Goal: Obtain resource: Download file/media

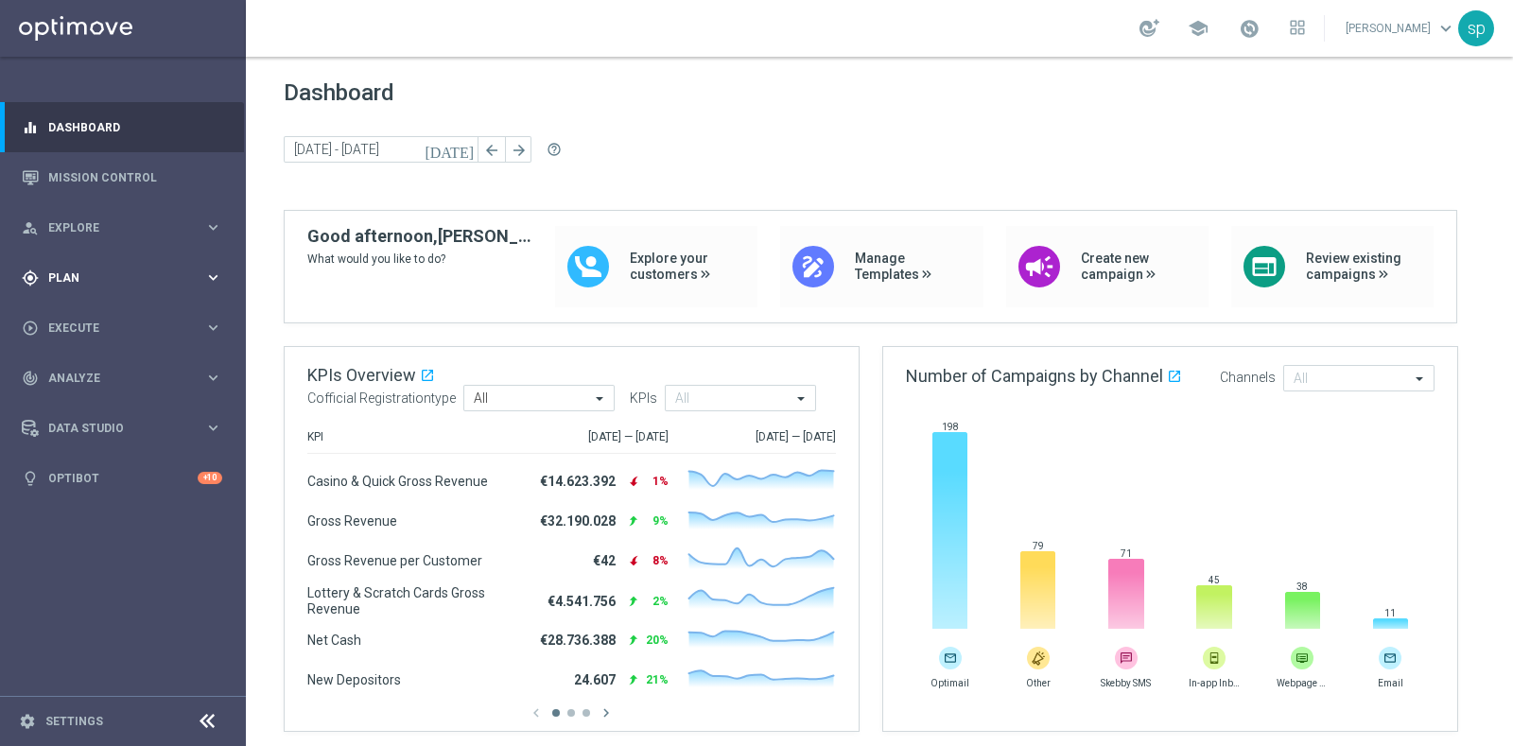
click at [60, 276] on span "Plan" at bounding box center [126, 277] width 156 height 11
click at [103, 317] on link "Target Groups" at bounding box center [123, 316] width 148 height 15
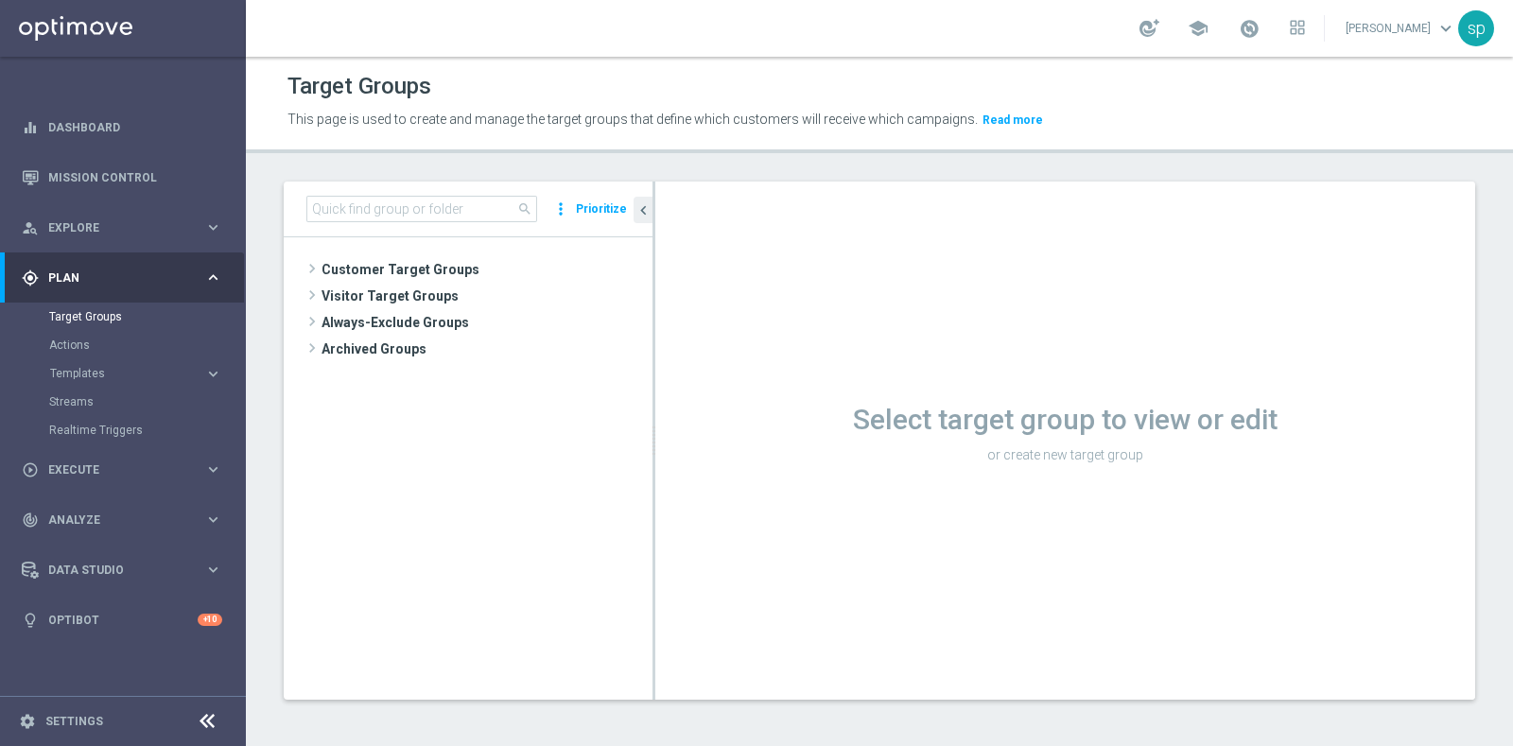
click at [395, 189] on div "search more_vert Prioritize" at bounding box center [468, 210] width 369 height 56
click at [408, 210] on input at bounding box center [421, 209] width 231 height 26
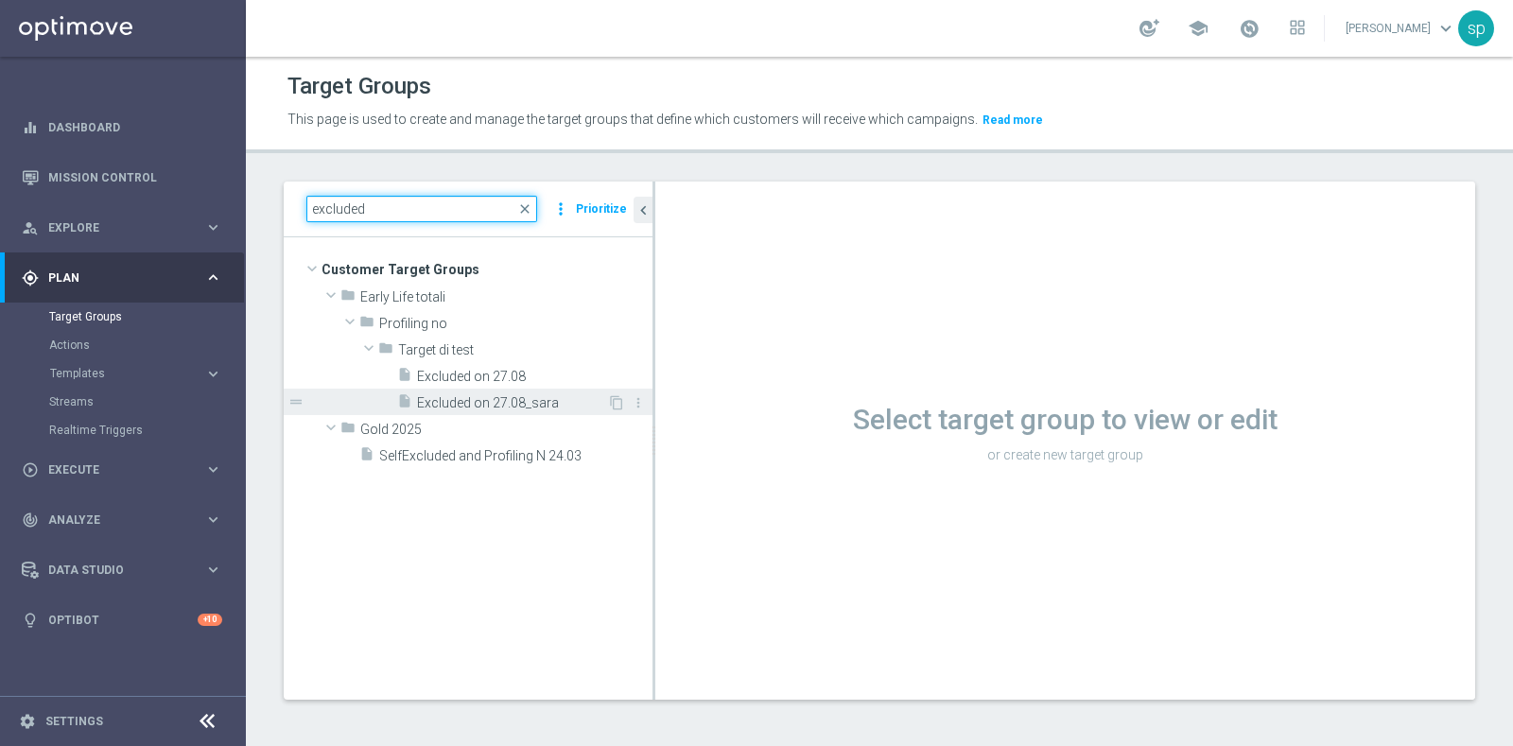
type input "excluded"
click at [536, 396] on span "Excluded on 27.08_sara" at bounding box center [512, 403] width 190 height 16
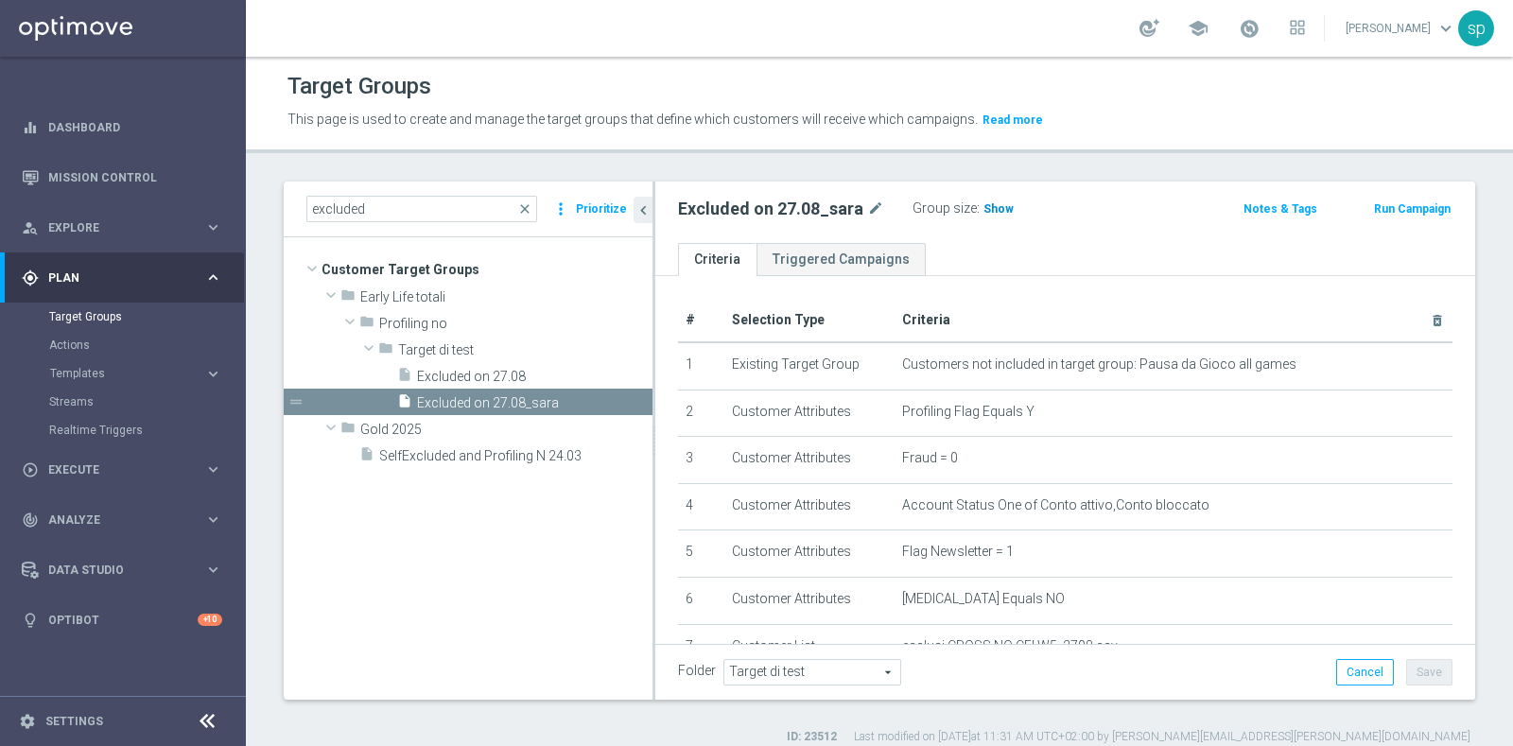
click at [989, 204] on span "Show" at bounding box center [999, 208] width 30 height 13
click at [1001, 207] on span "1,073" at bounding box center [1000, 211] width 33 height 18
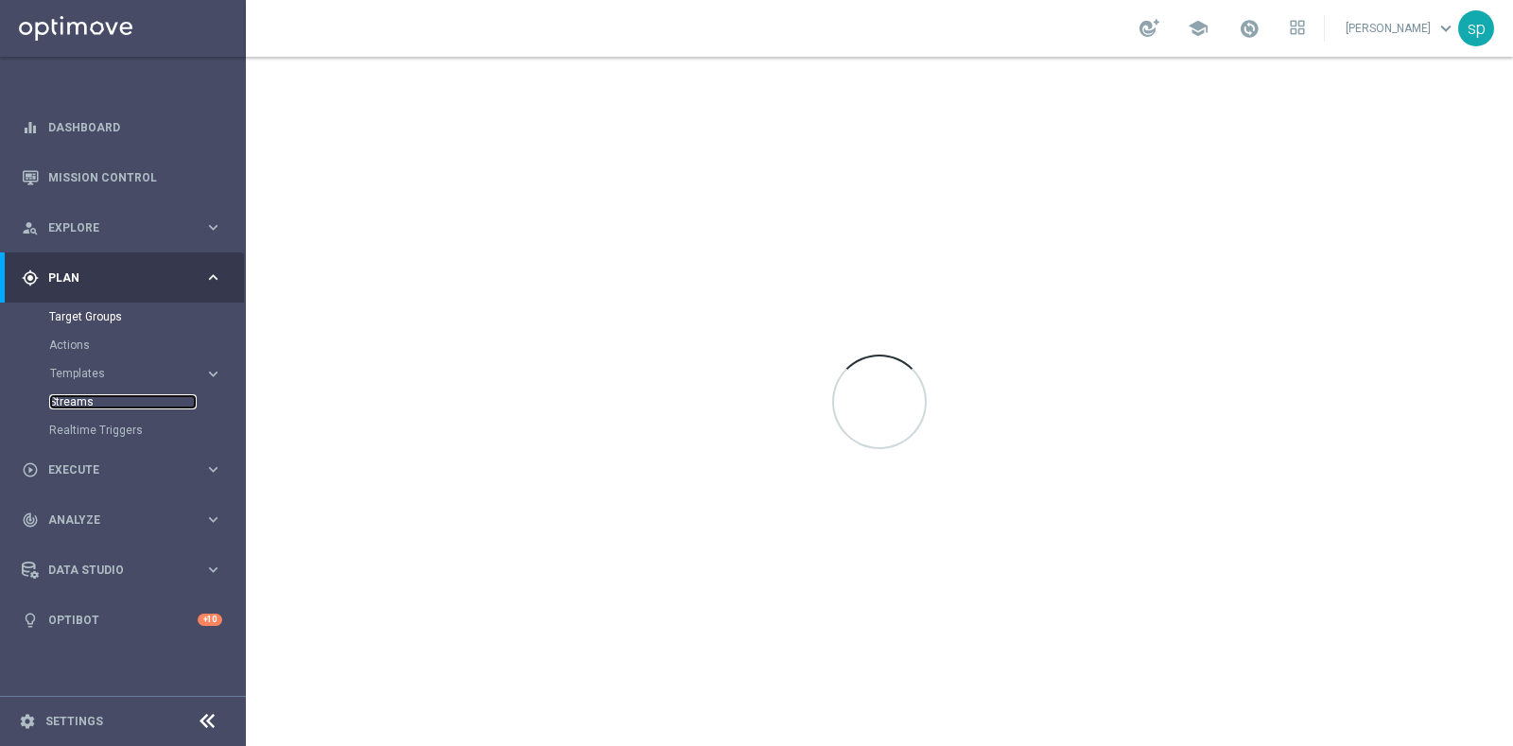
click at [77, 402] on link "Streams" at bounding box center [123, 401] width 148 height 15
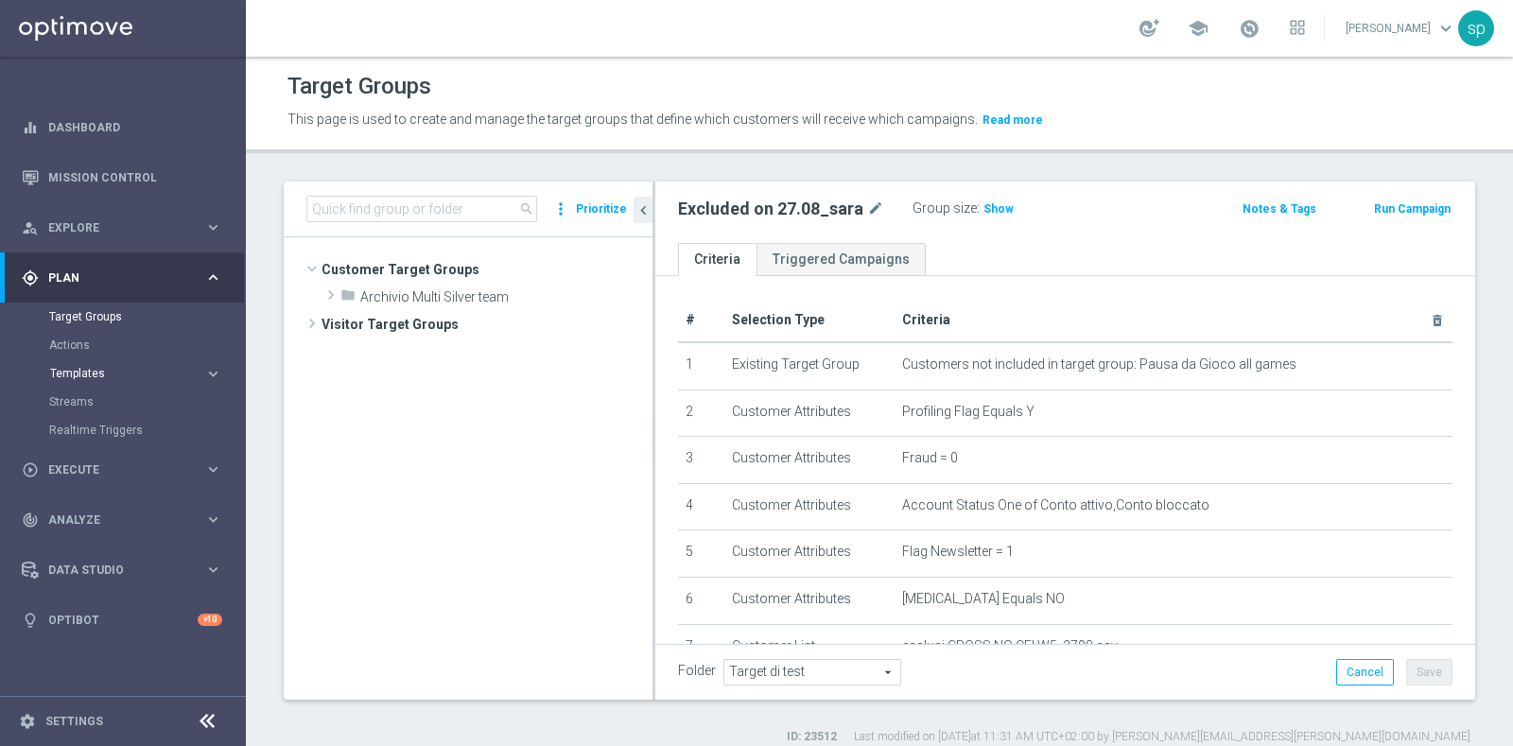
scroll to position [335, 0]
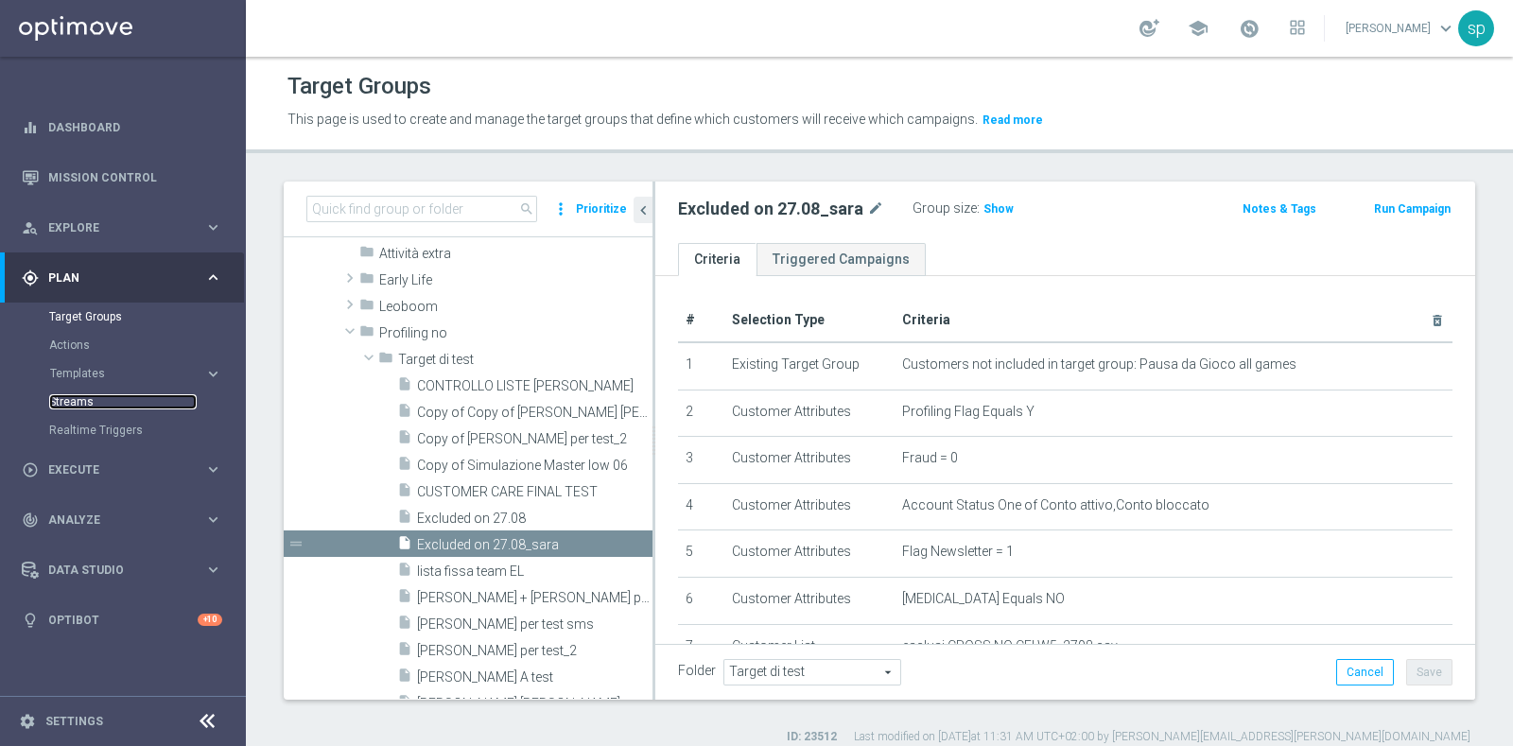
click at [78, 402] on link "Streams" at bounding box center [123, 401] width 148 height 15
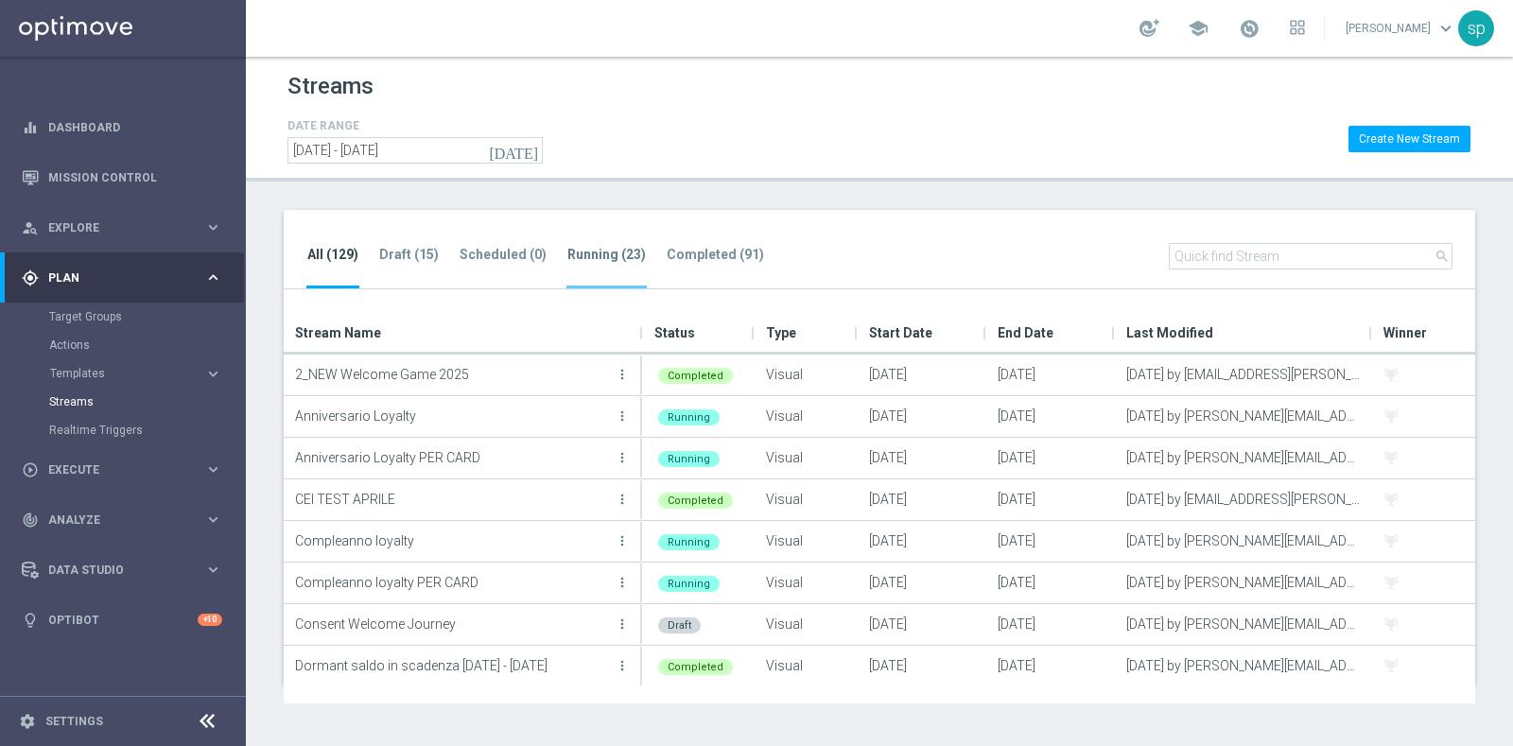
click at [617, 249] on tab-header "Running (23)" at bounding box center [606, 255] width 78 height 16
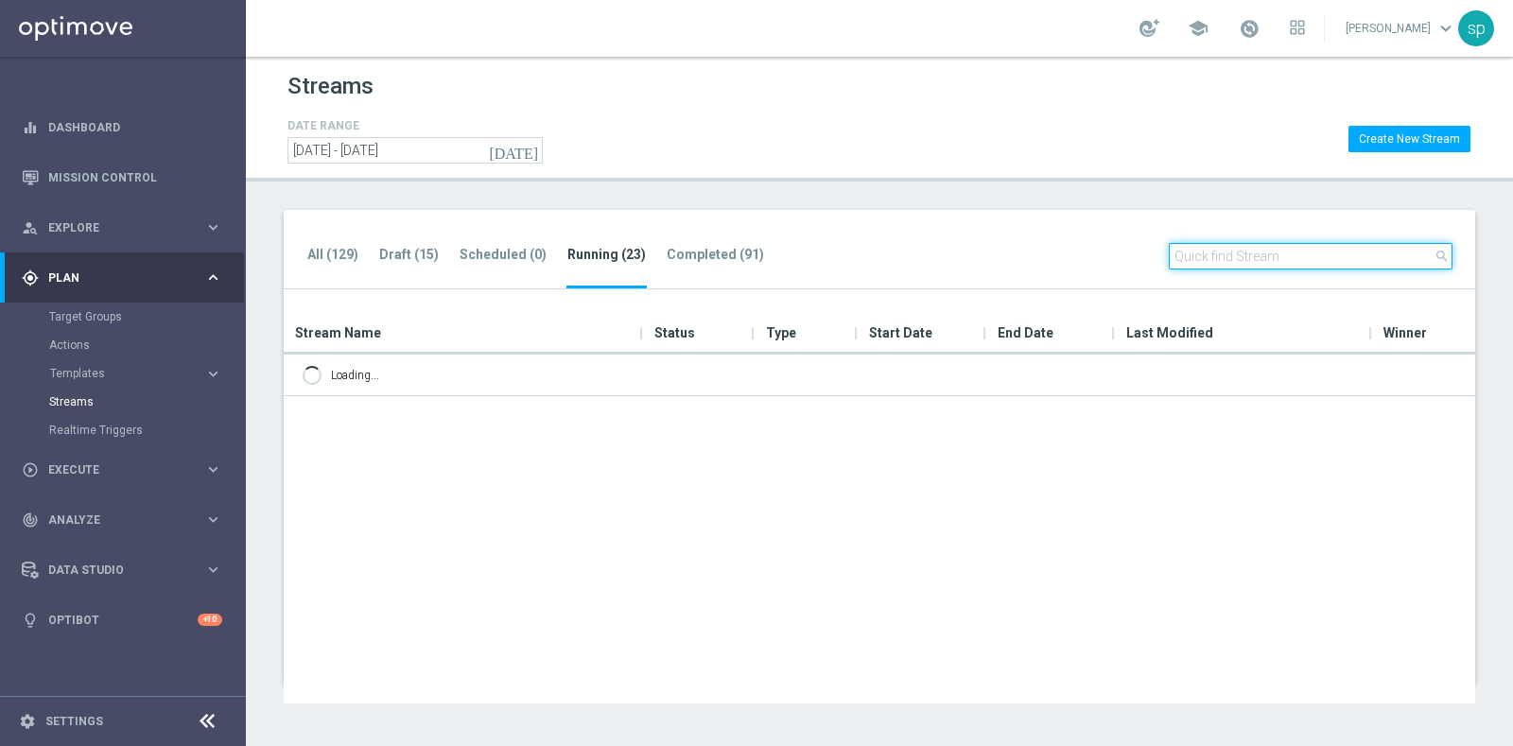
click at [1321, 250] on input "text" at bounding box center [1311, 256] width 284 height 26
type input "cross"
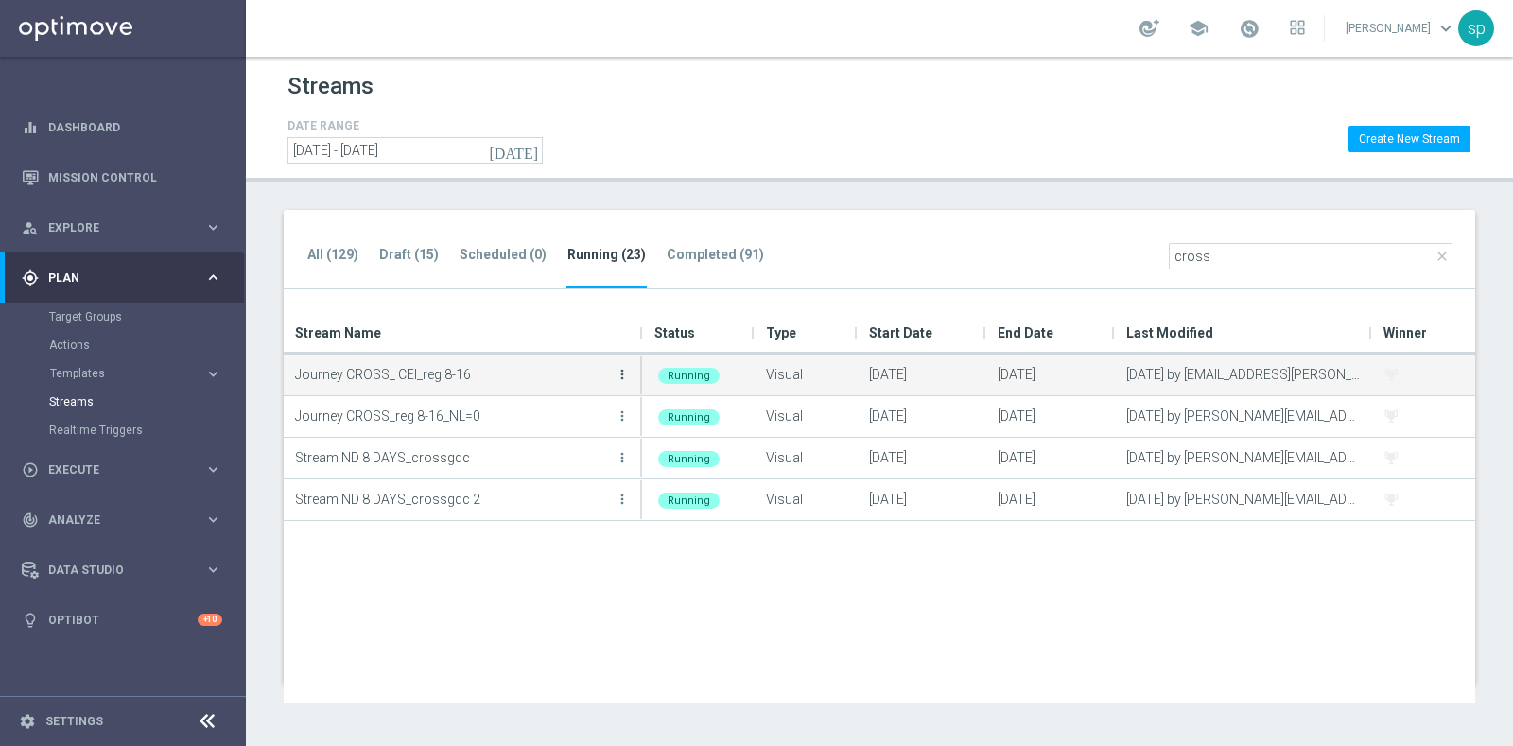
click at [623, 376] on icon "more_vert" at bounding box center [622, 374] width 15 height 15
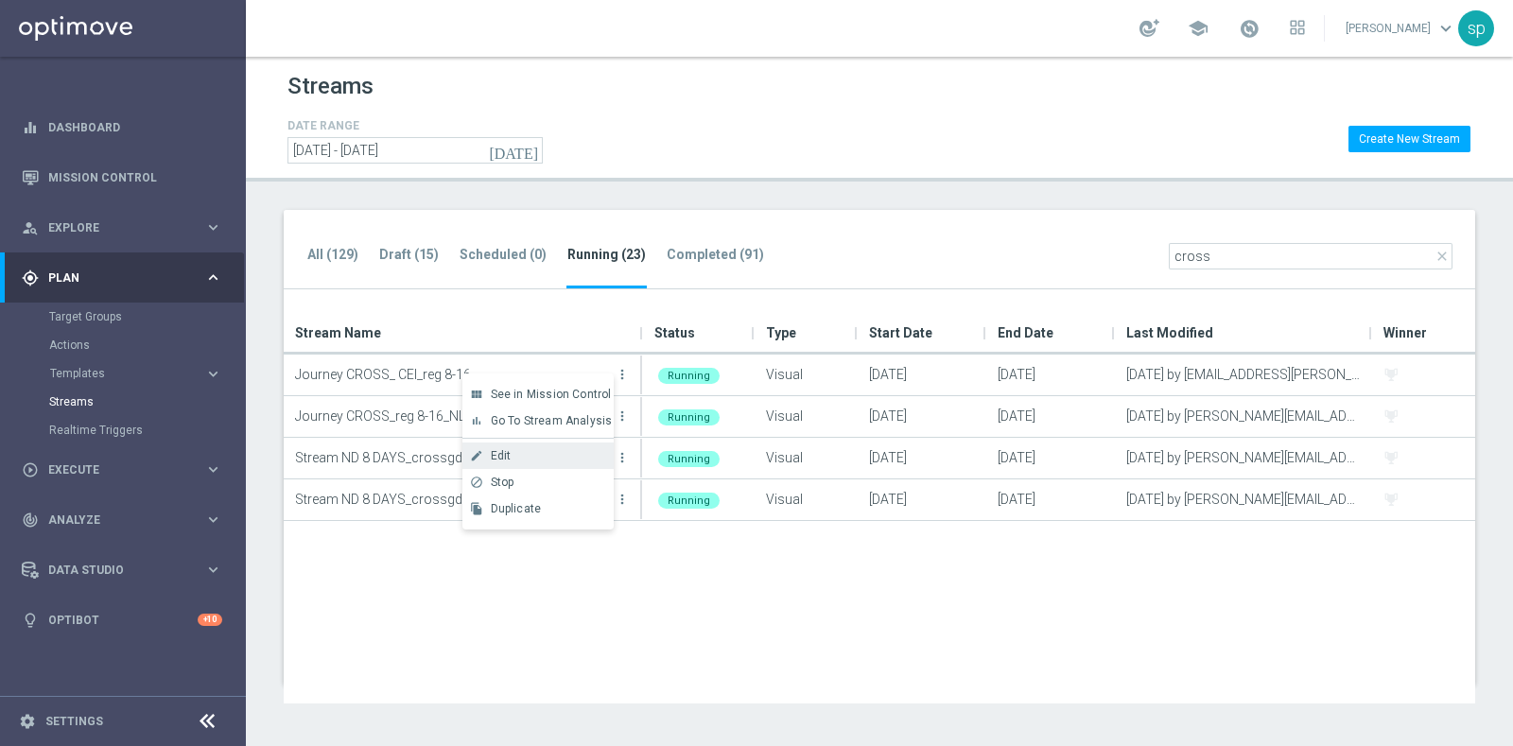
click at [511, 455] on div "Edit" at bounding box center [548, 455] width 114 height 13
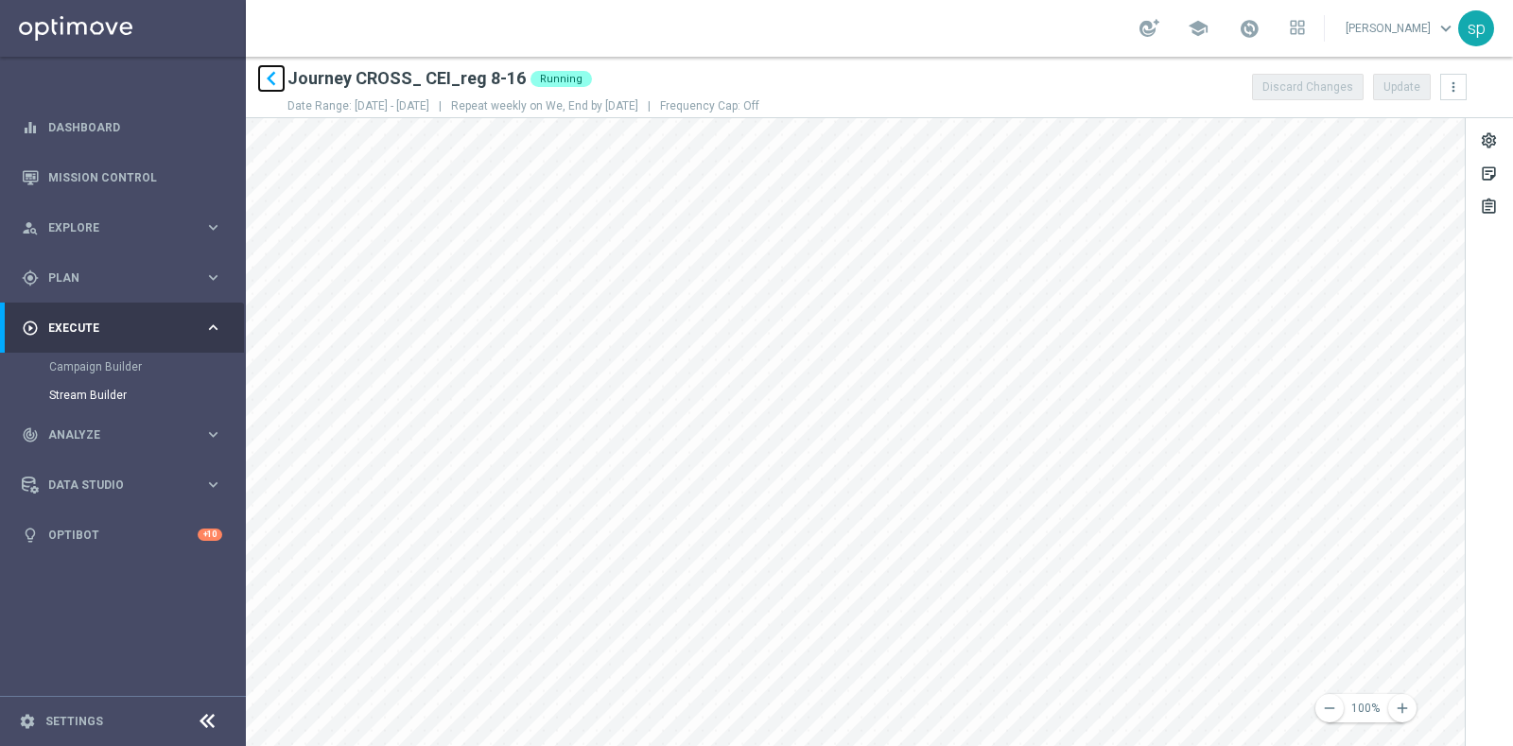
click at [279, 69] on icon "keyboard_arrow_left" at bounding box center [271, 78] width 28 height 28
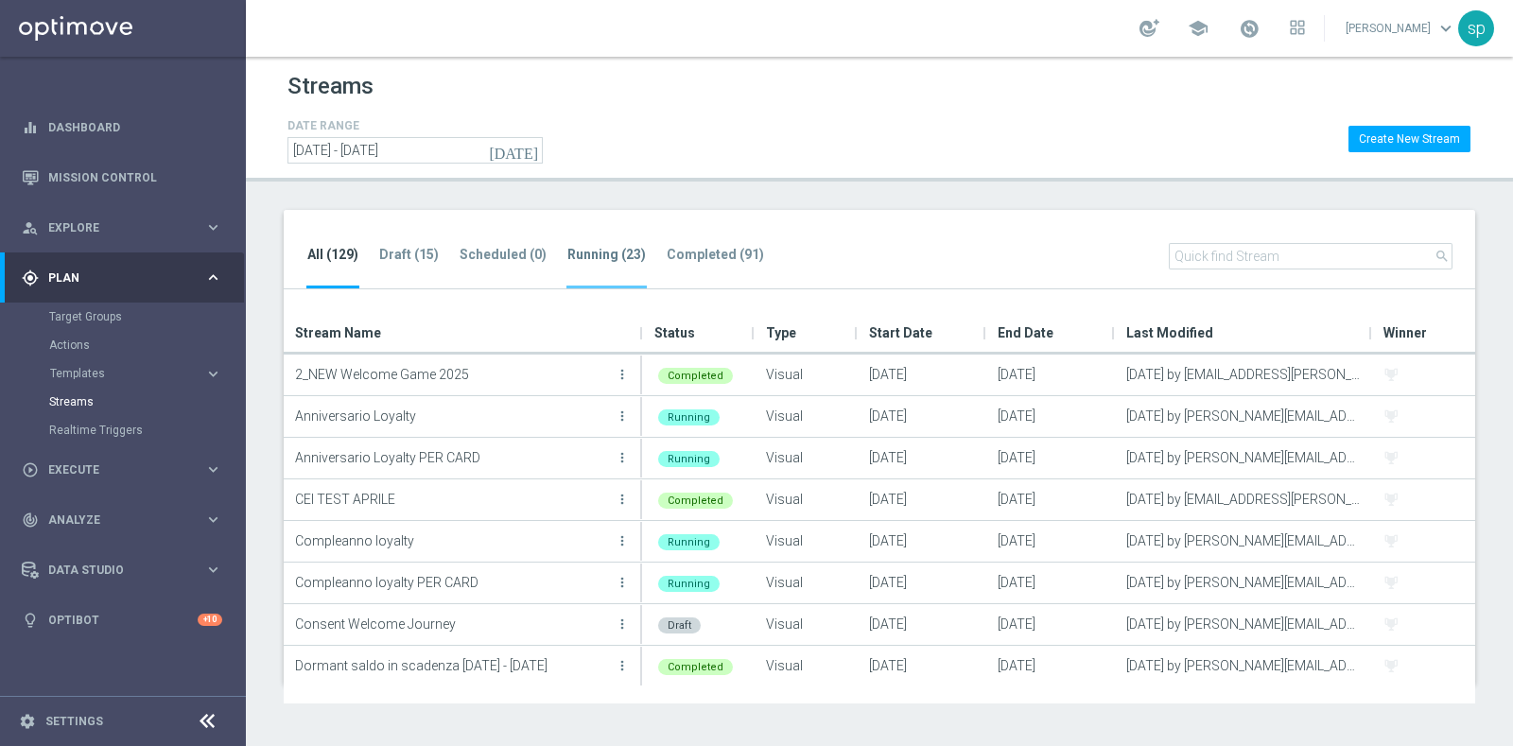
click at [623, 255] on tab-header "Running (23)" at bounding box center [606, 255] width 78 height 16
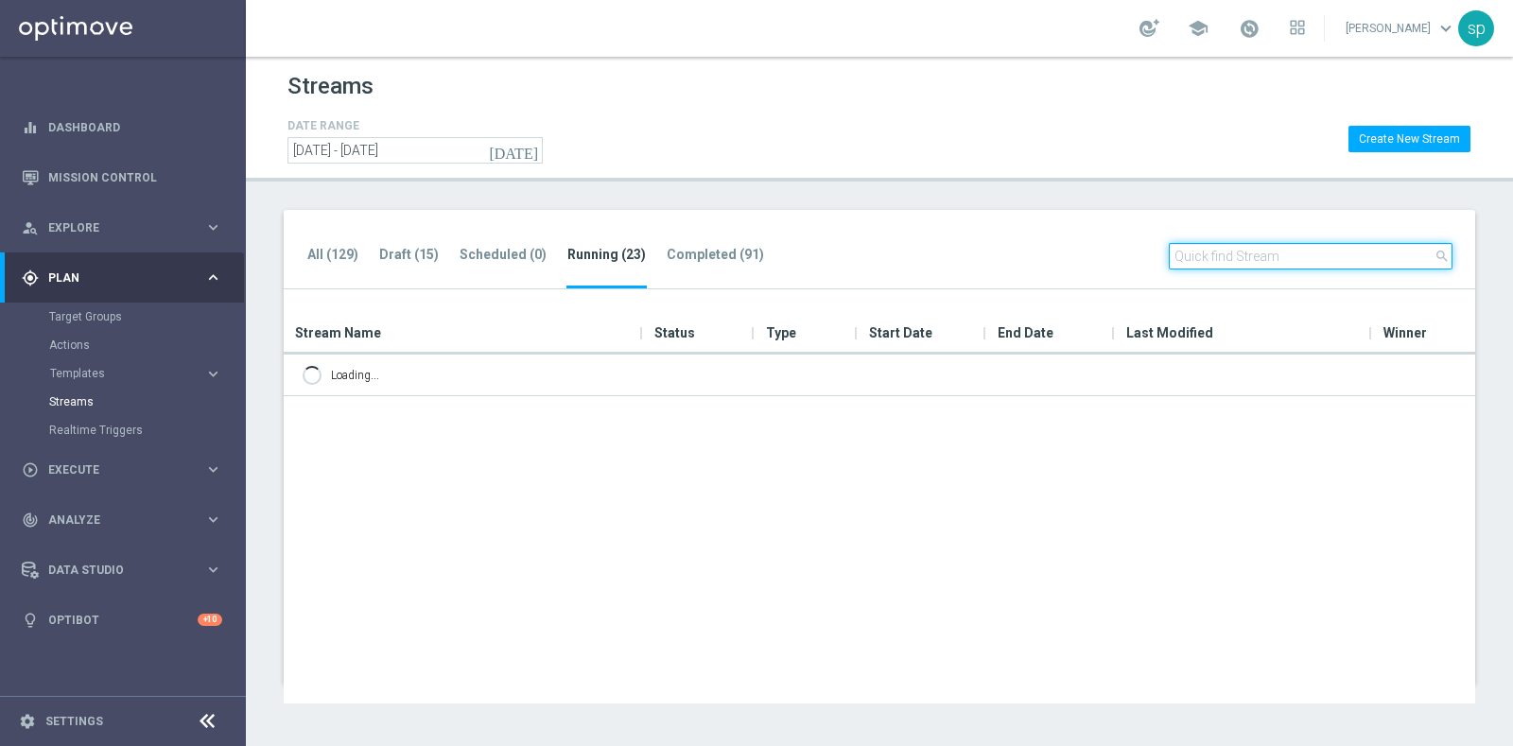
click at [1286, 267] on input "text" at bounding box center [1311, 256] width 284 height 26
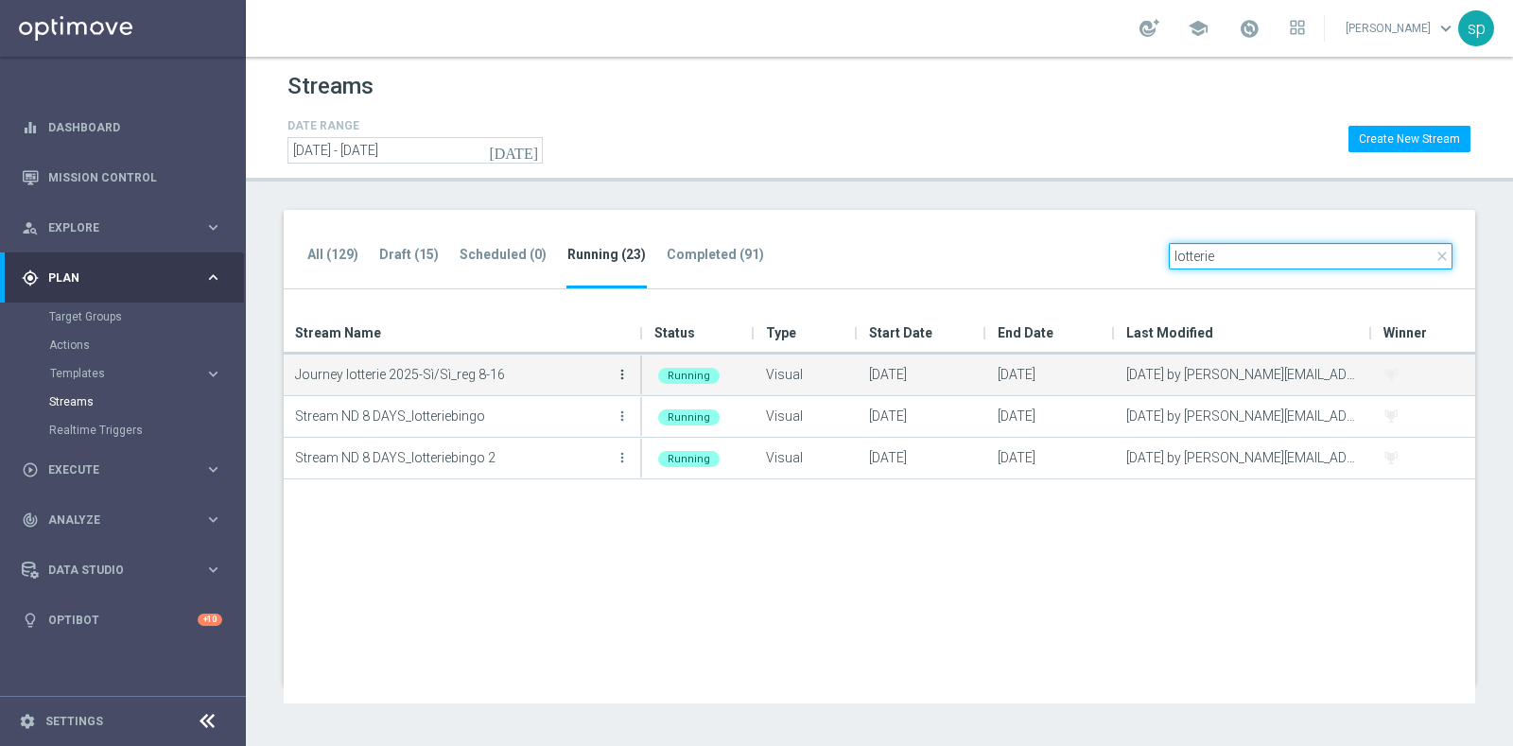
type input "lotterie"
click at [619, 371] on icon "more_vert" at bounding box center [622, 374] width 15 height 15
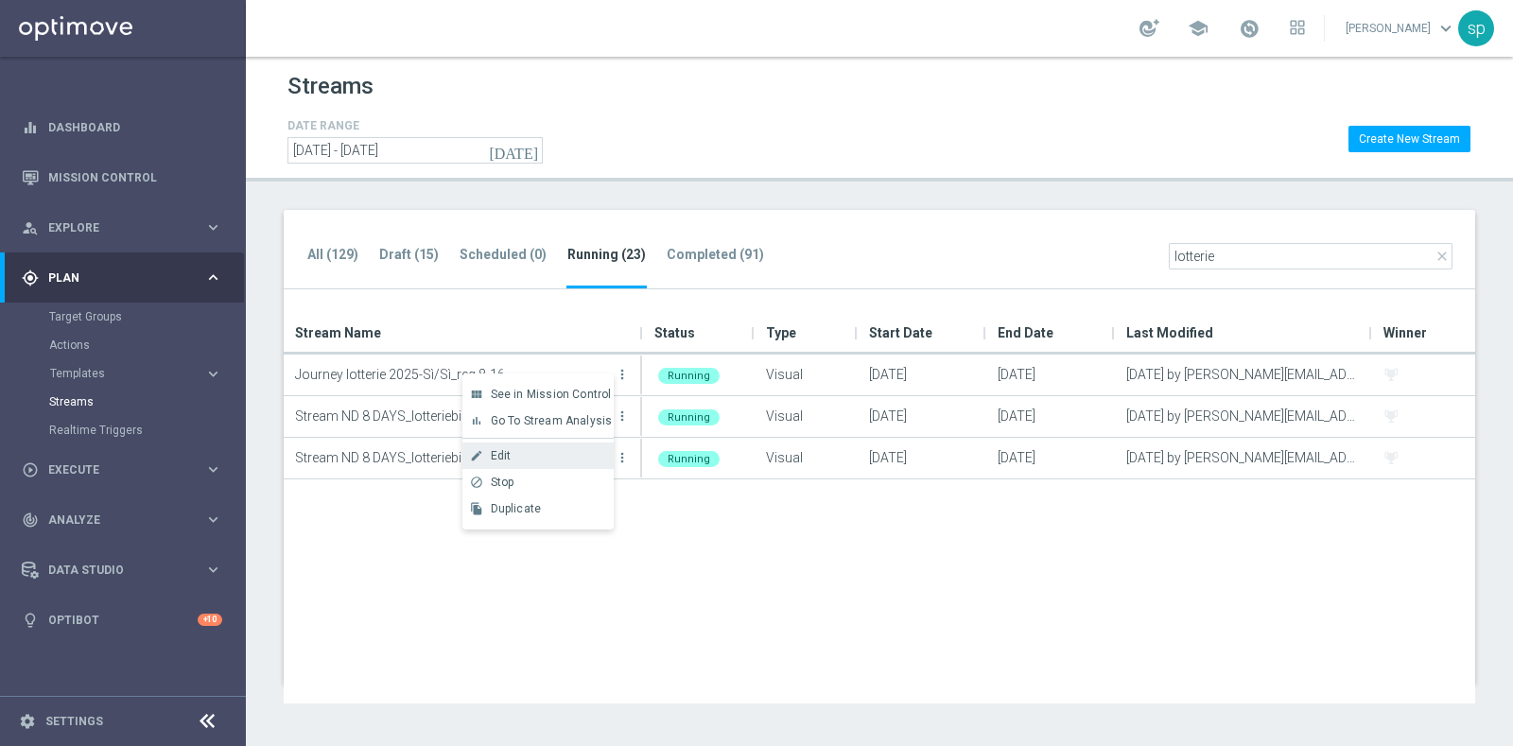
click at [531, 459] on div "Edit" at bounding box center [548, 455] width 114 height 13
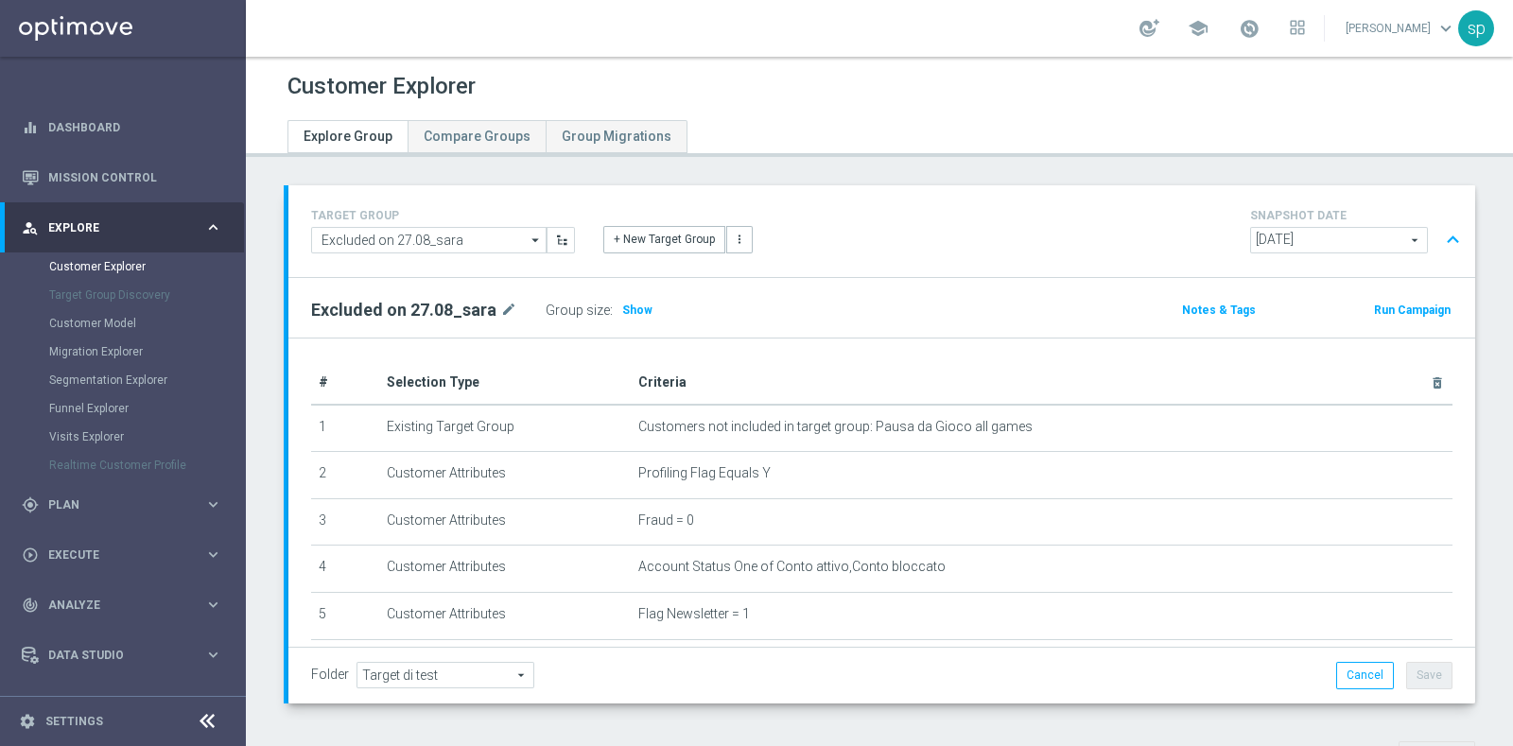
scroll to position [602, 0]
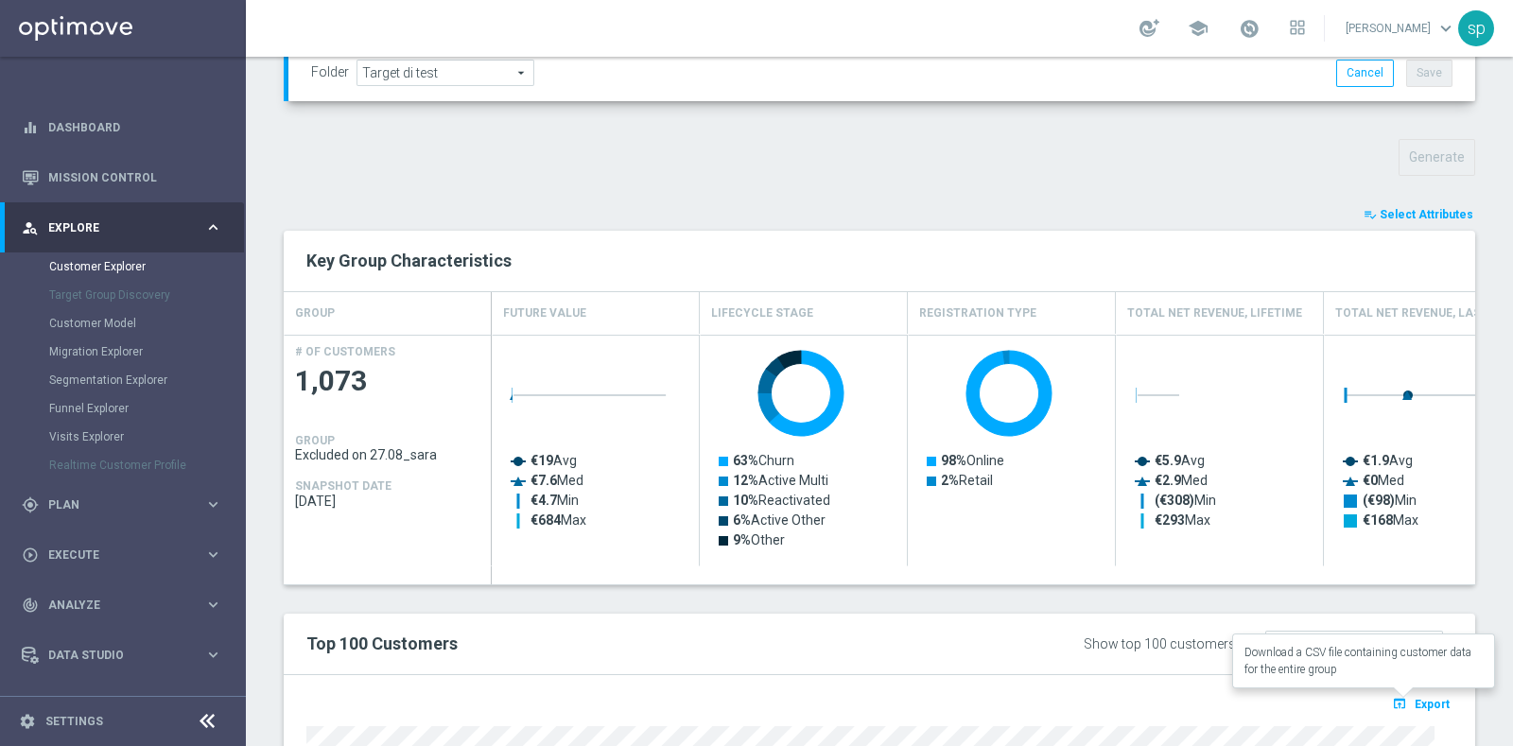
click at [1415, 698] on span "Export" at bounding box center [1432, 704] width 35 height 13
click at [1395, 215] on span "Select Attributes" at bounding box center [1427, 214] width 94 height 13
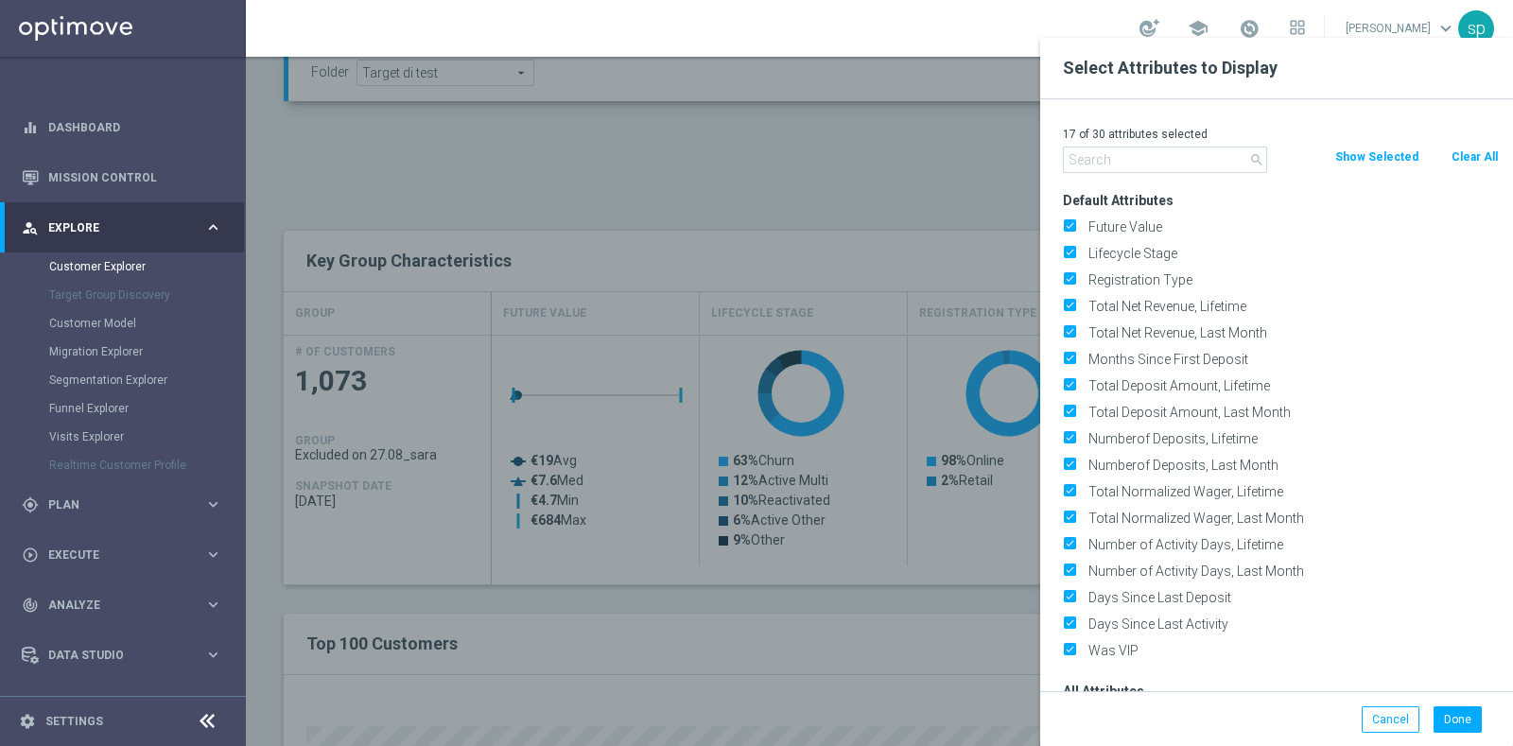
click at [1466, 148] on button "Clear All" at bounding box center [1475, 157] width 50 height 21
checkbox input "false"
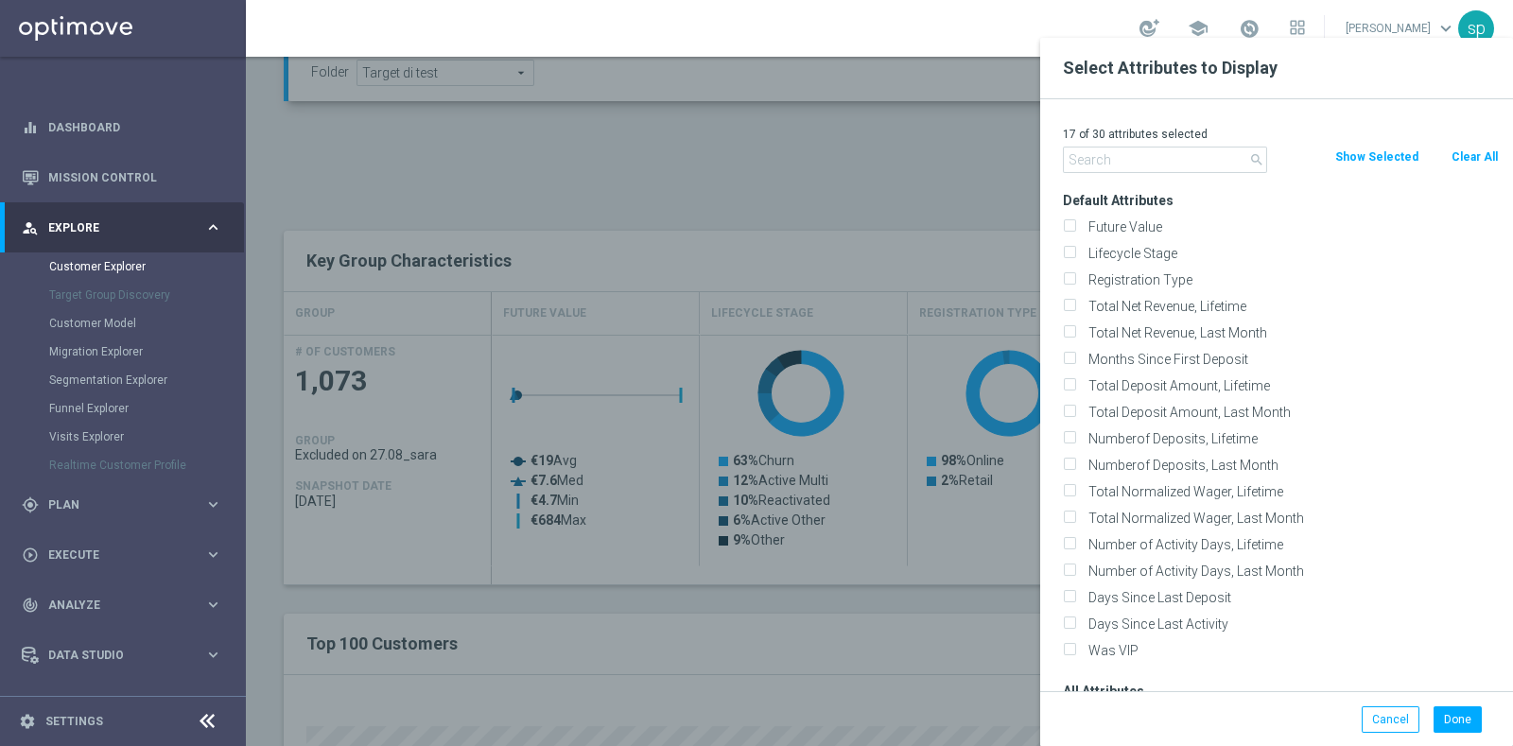
checkbox input "false"
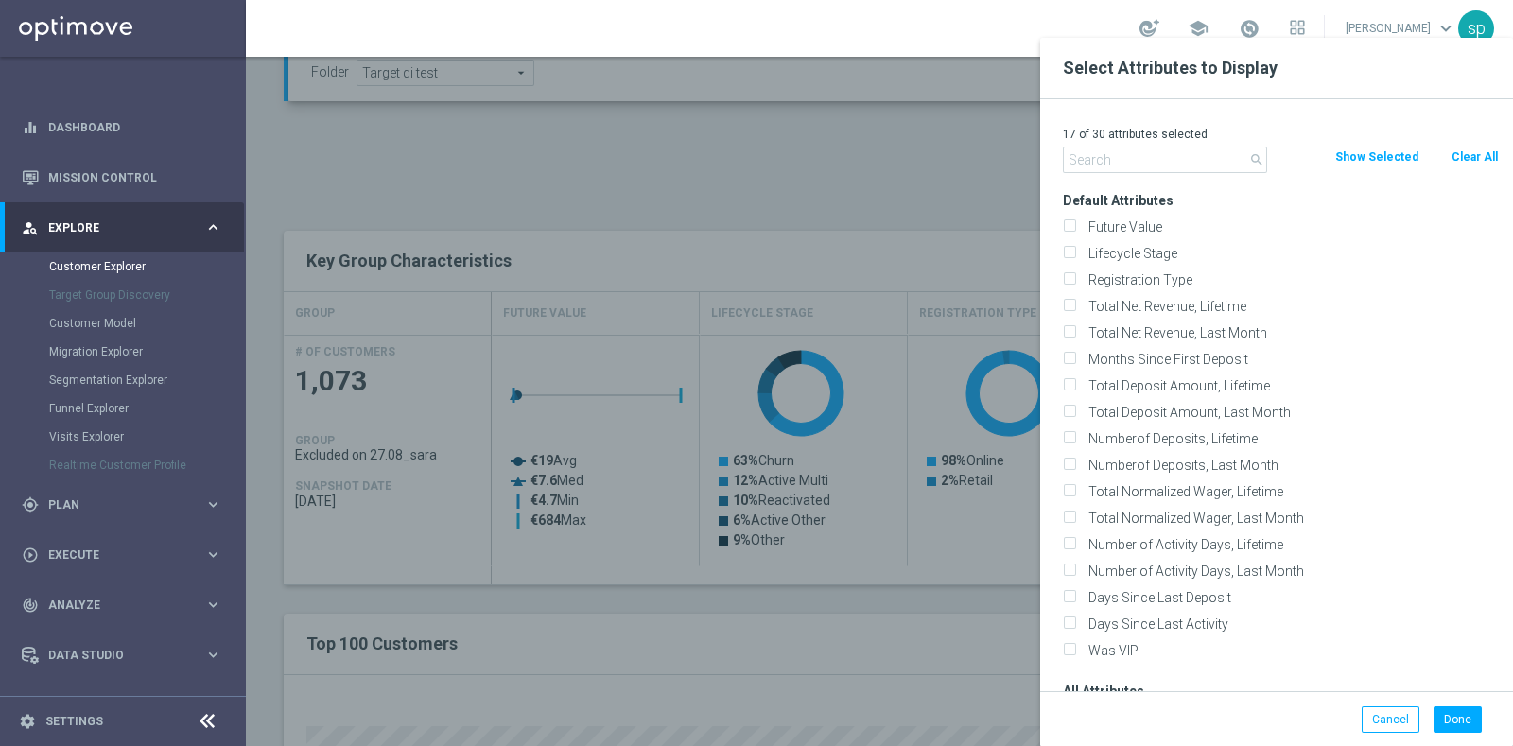
checkbox input "false"
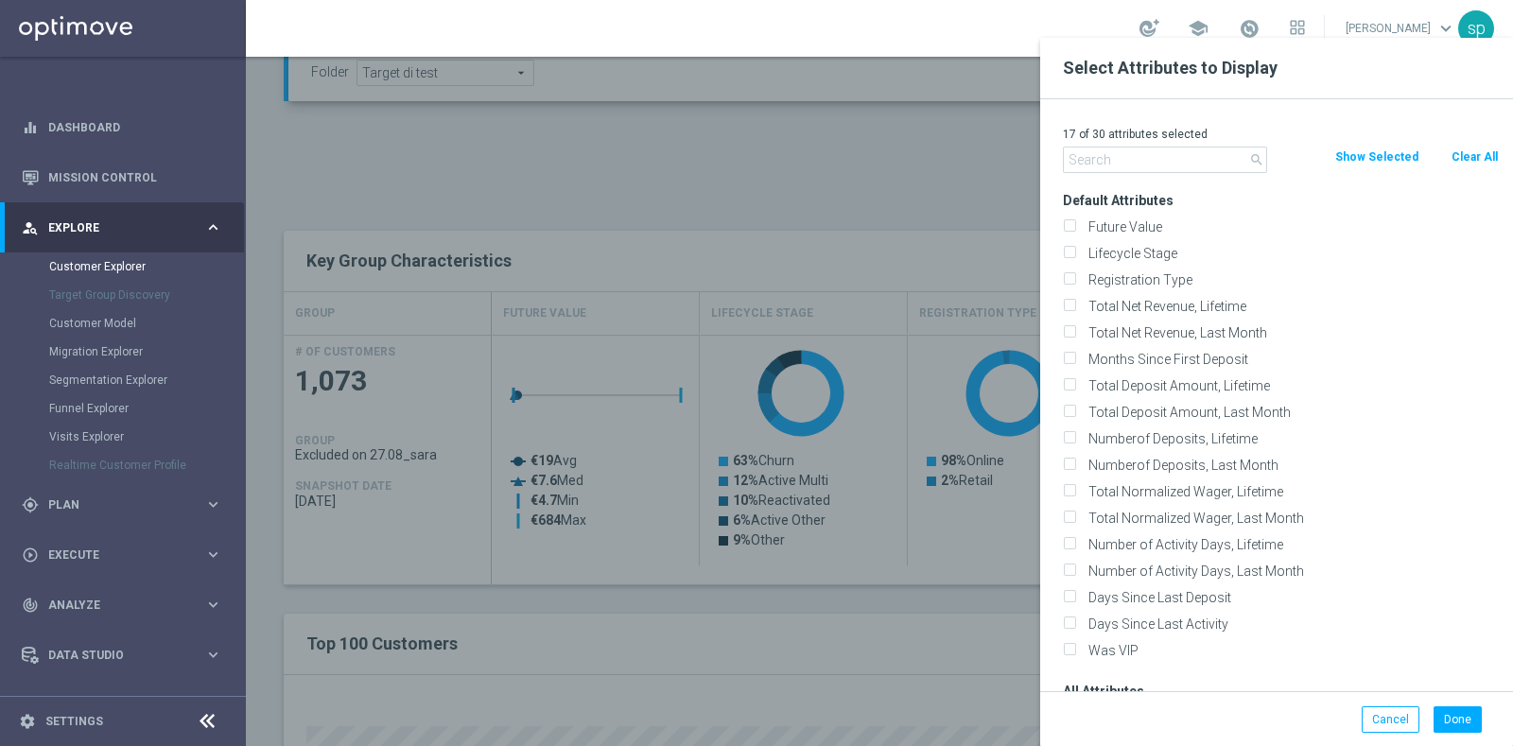
checkbox input "false"
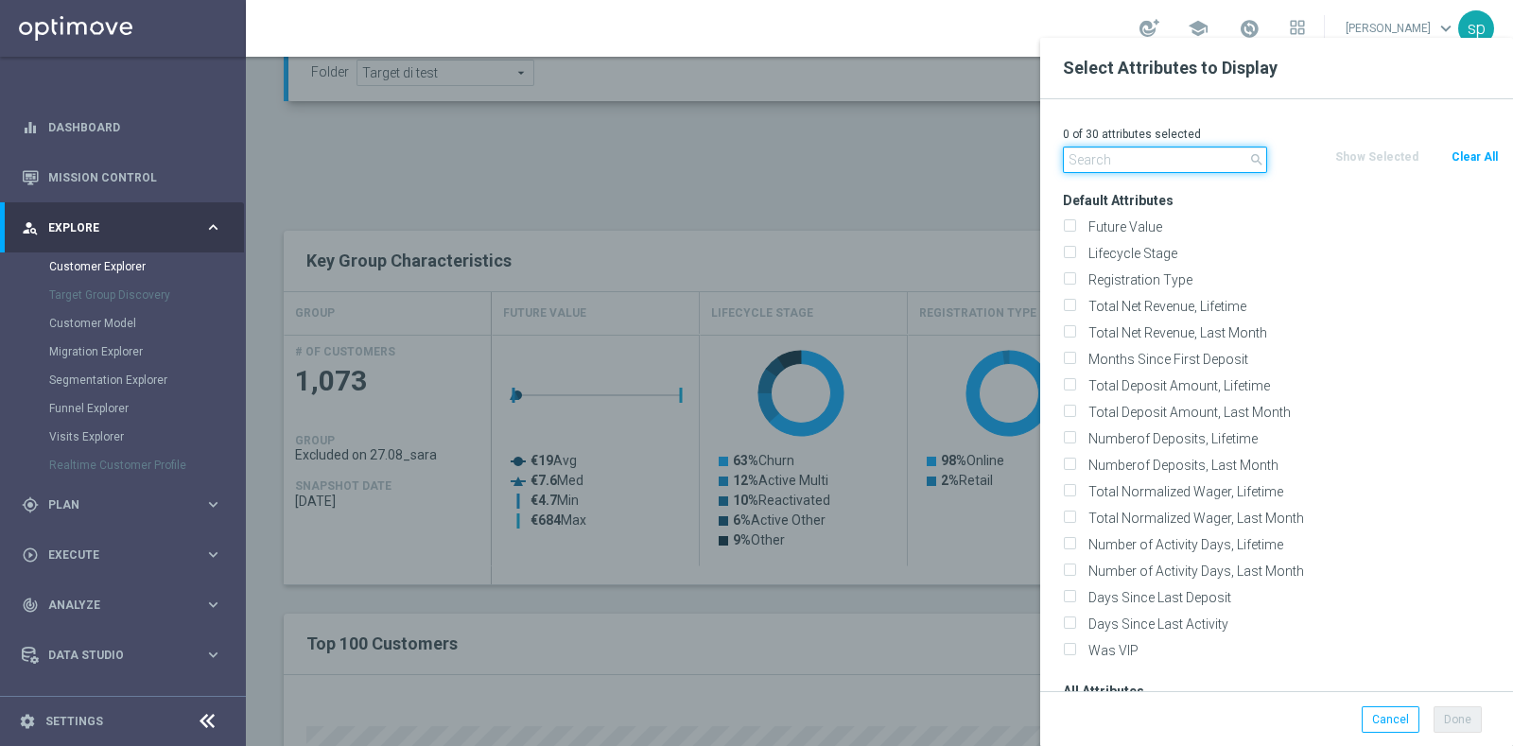
click at [1143, 148] on input "text" at bounding box center [1165, 160] width 204 height 26
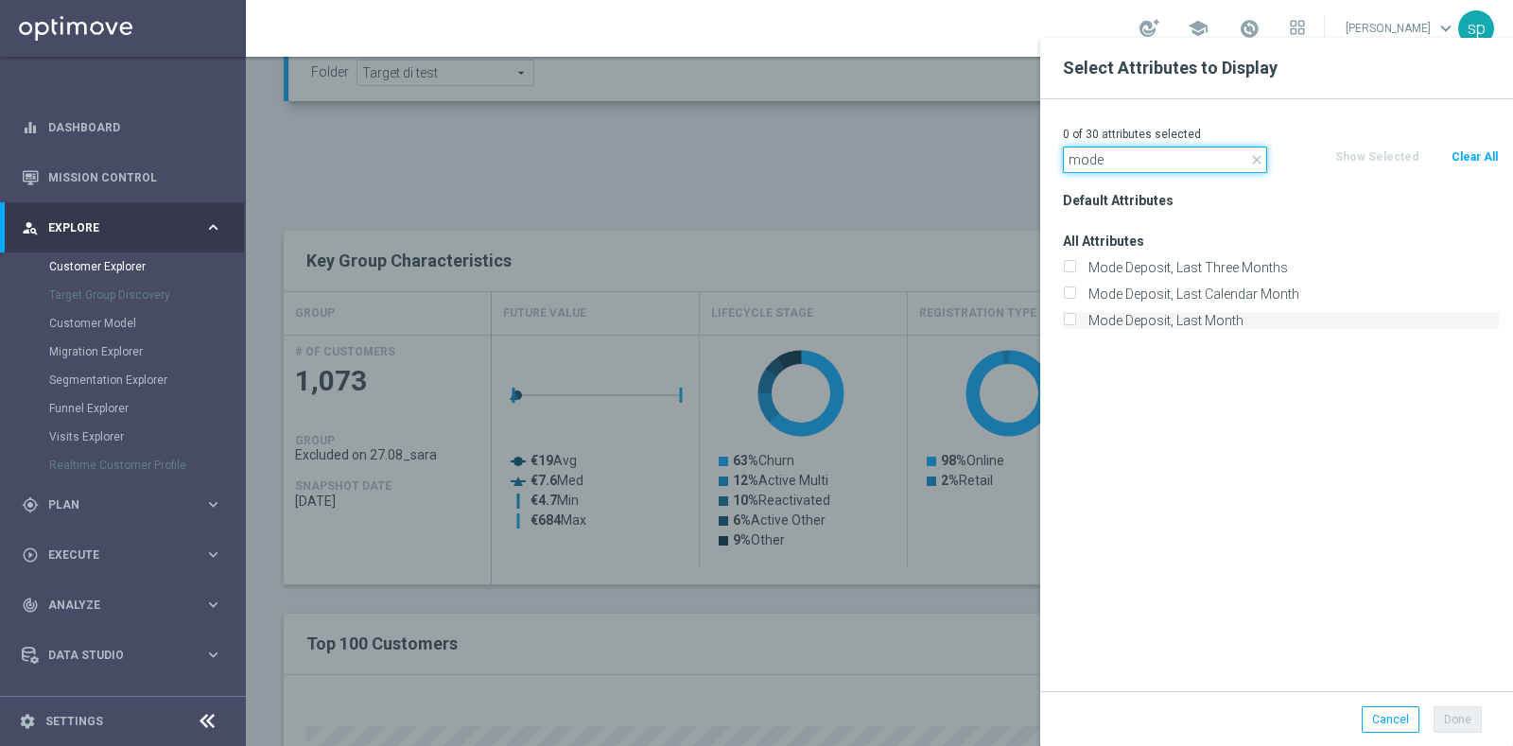
type input "mode"
click at [1245, 318] on label "Mode Deposit, Last Month" at bounding box center [1290, 320] width 417 height 17
click at [1075, 318] on input "Mode Deposit, Last Month" at bounding box center [1069, 323] width 12 height 12
checkbox input "true"
click at [1125, 161] on input "mode" at bounding box center [1165, 160] width 204 height 26
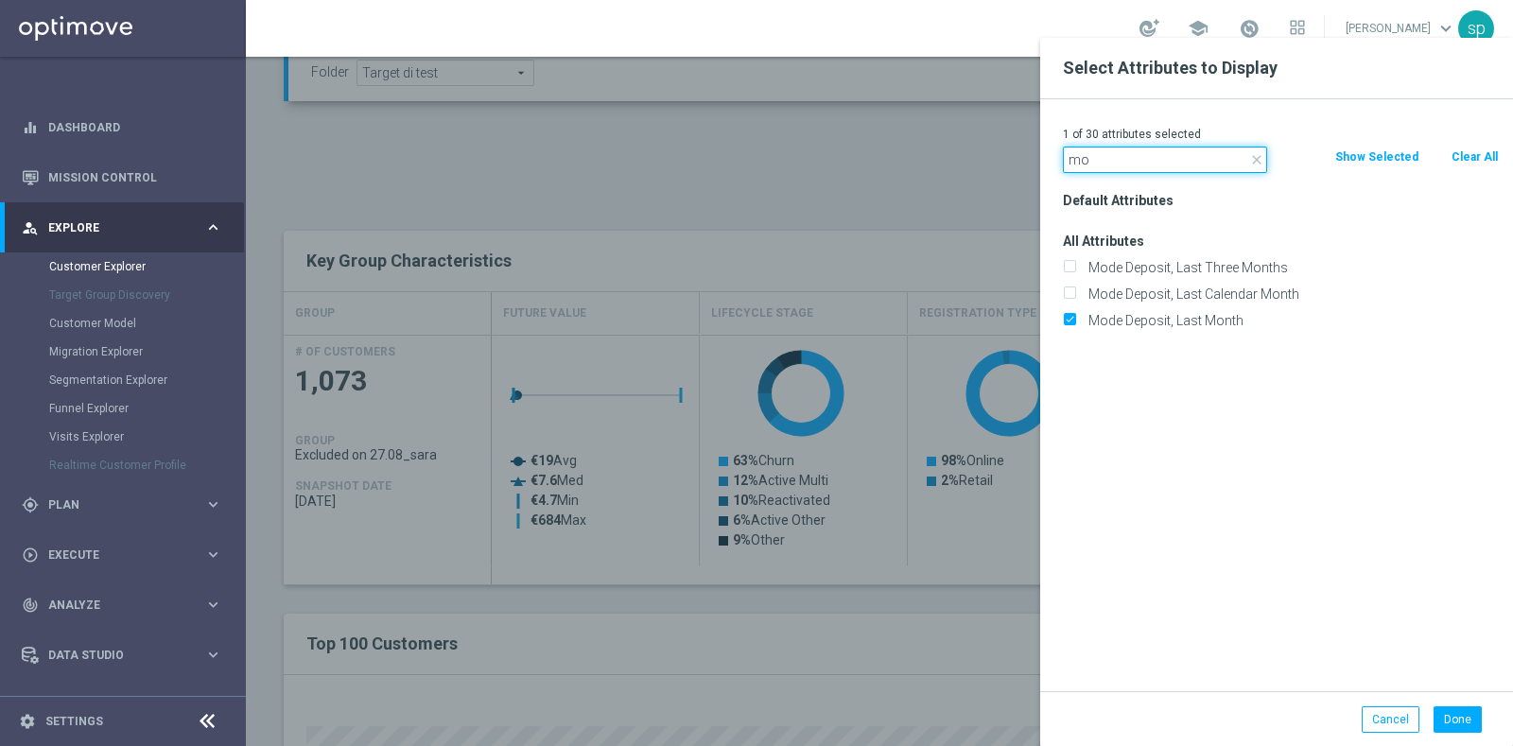
type input "m"
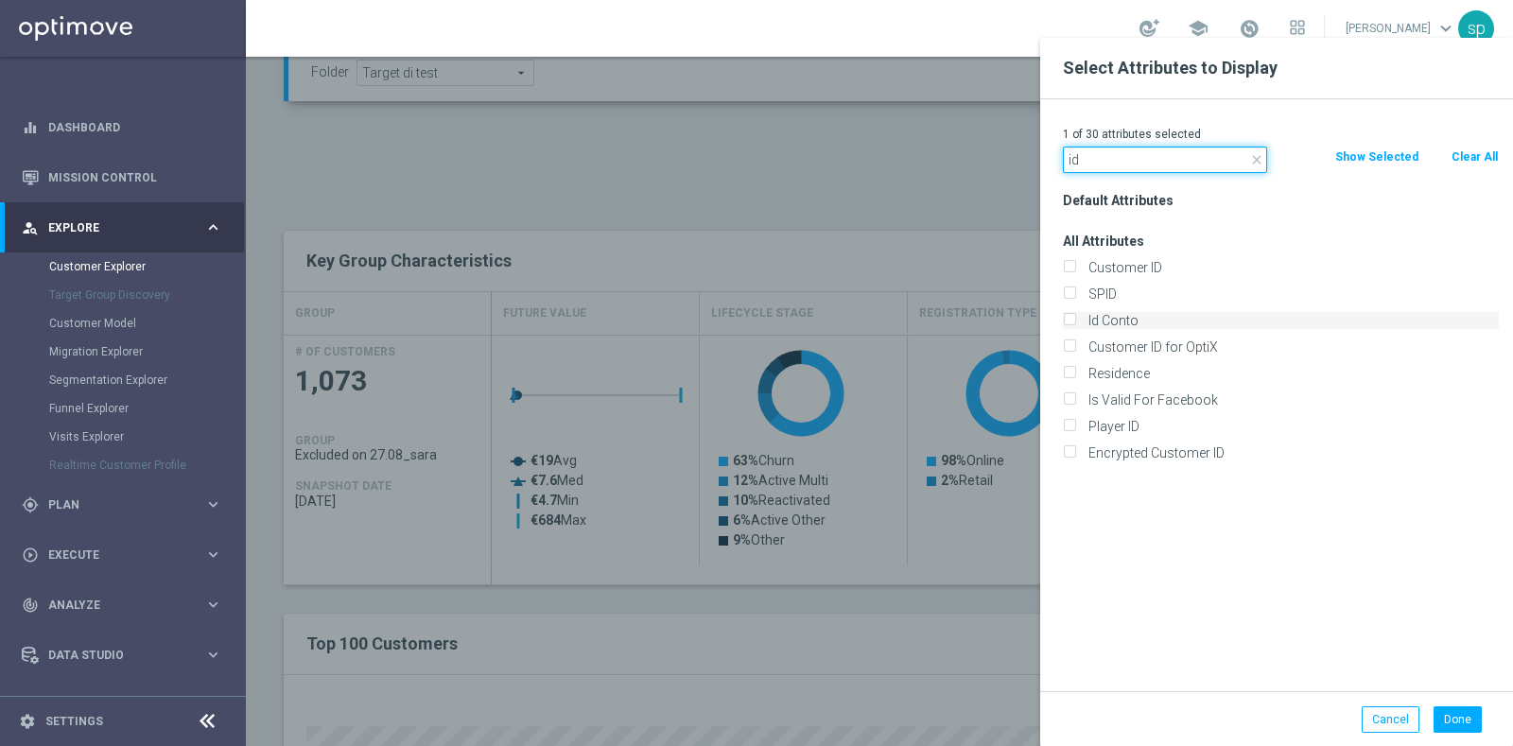
type input "id"
click at [1155, 319] on label "Id Conto" at bounding box center [1290, 320] width 417 height 17
click at [1075, 319] on input "Id Conto" at bounding box center [1069, 323] width 12 height 12
checkbox input "true"
click at [1447, 722] on button "Done" at bounding box center [1458, 719] width 48 height 26
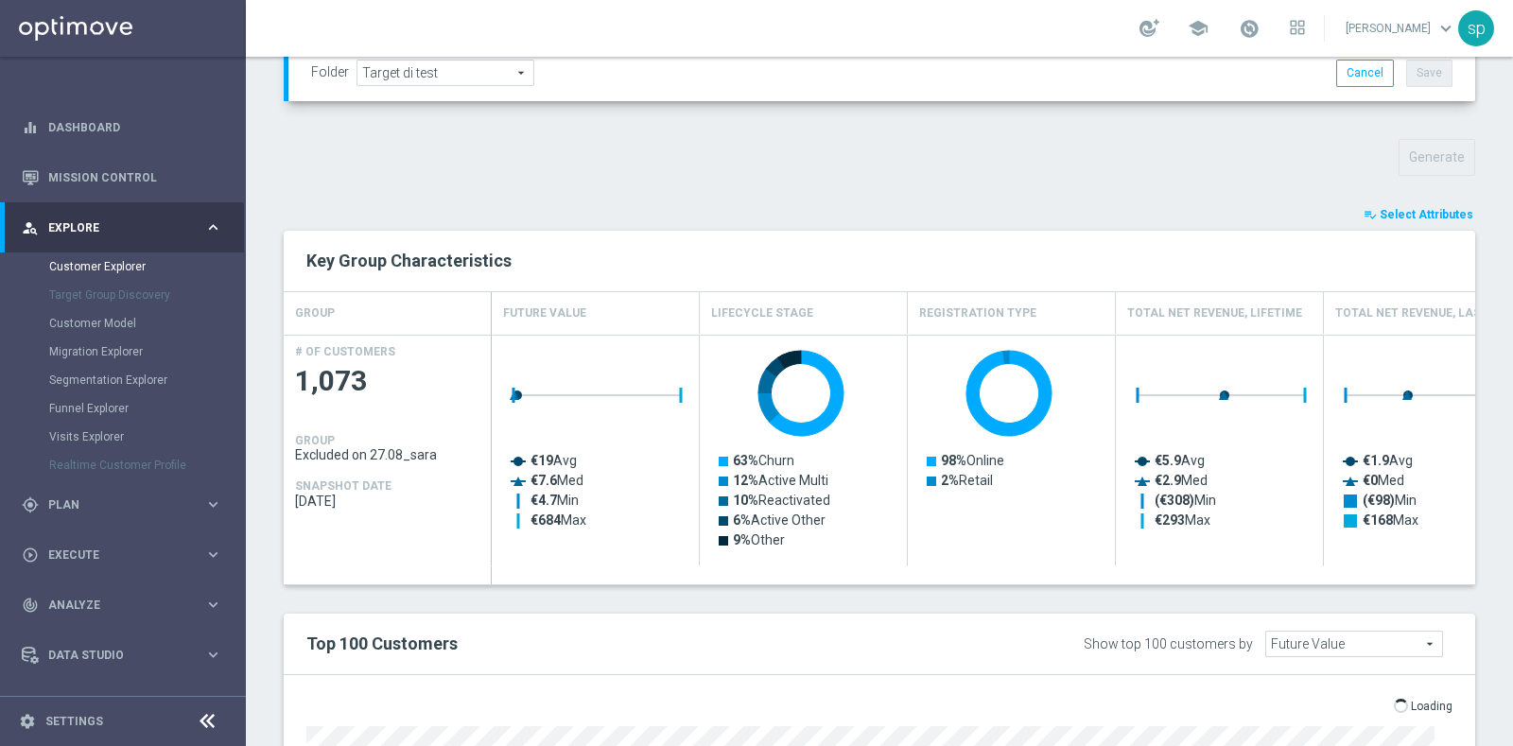
type input "Search"
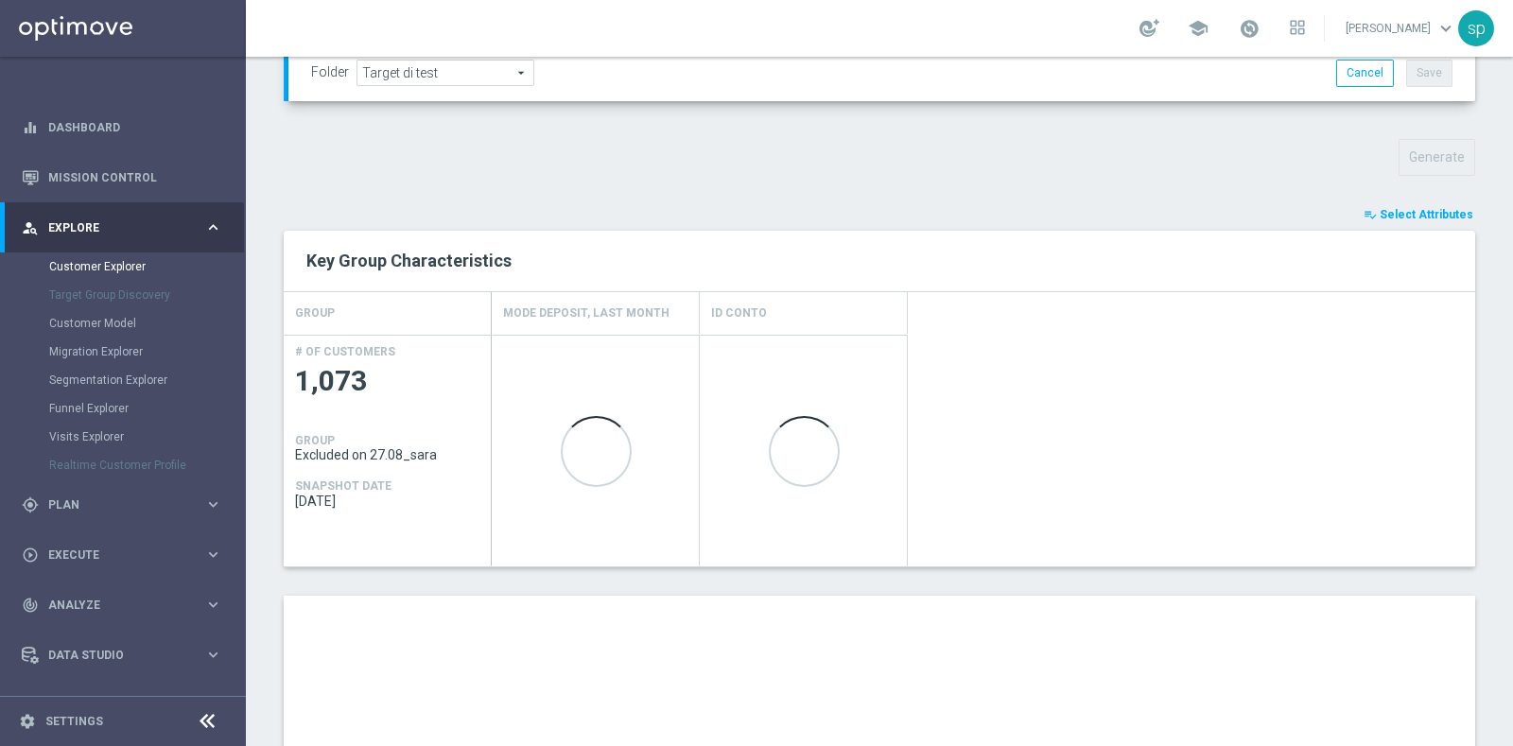
scroll to position [1019, 0]
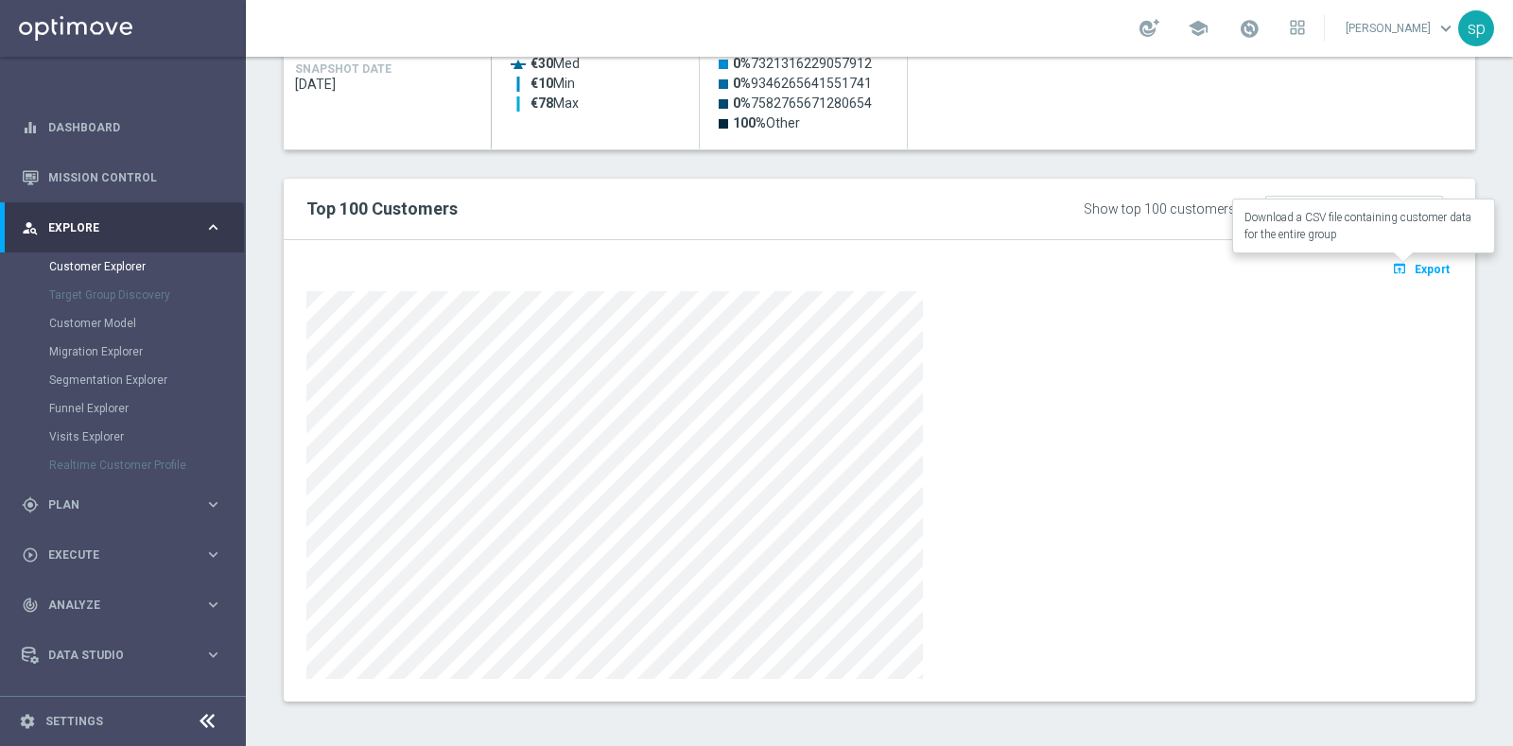
click at [1415, 263] on span "Export" at bounding box center [1432, 269] width 35 height 13
